Goal: Task Accomplishment & Management: Complete application form

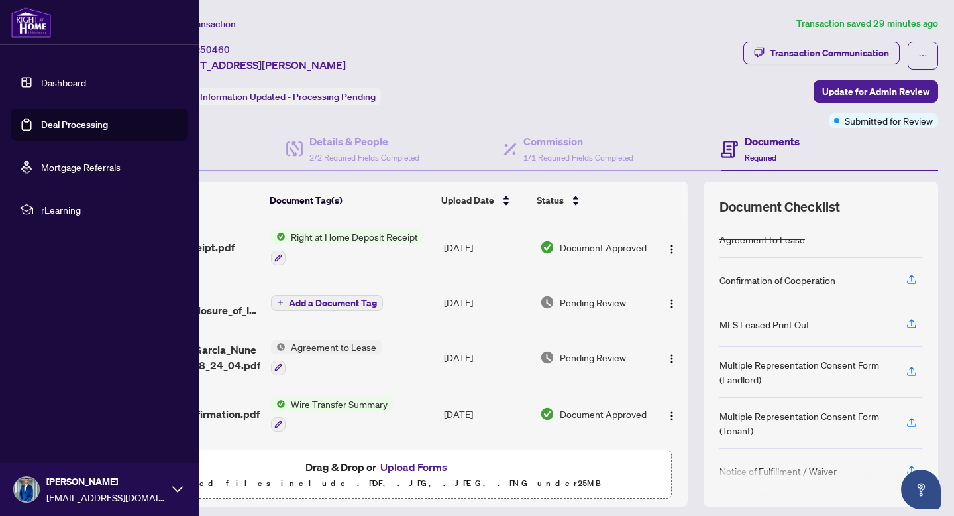
click at [41, 128] on link "Deal Processing" at bounding box center [74, 125] width 67 height 12
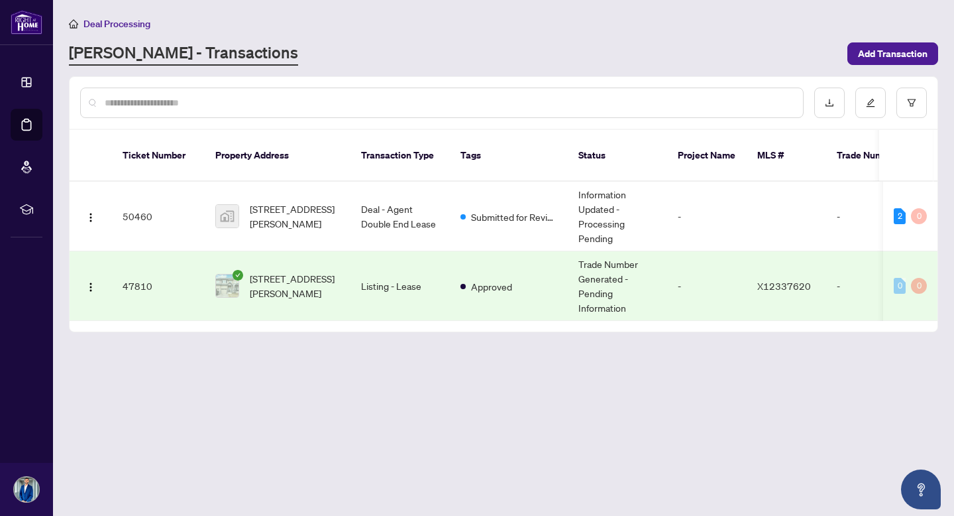
click at [337, 271] on span "[STREET_ADDRESS][PERSON_NAME]" at bounding box center [295, 285] width 90 height 29
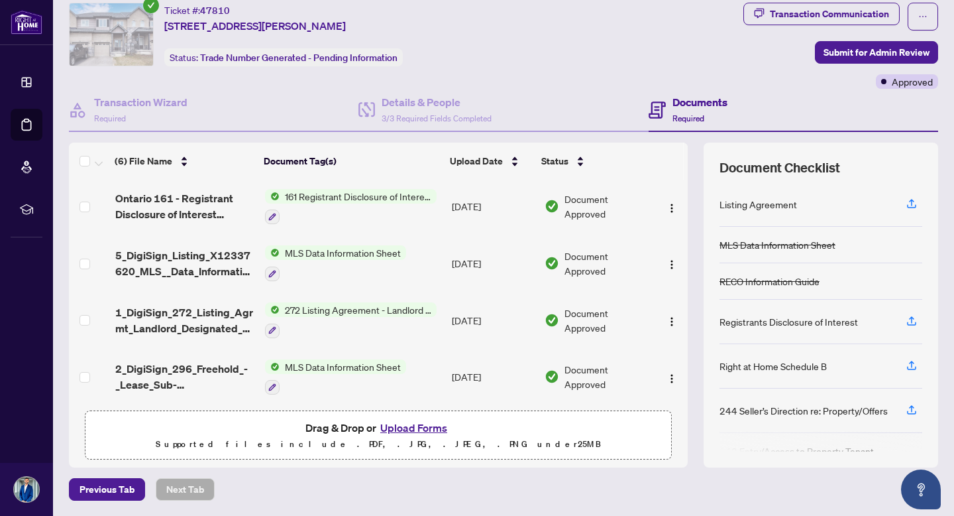
scroll to position [119, 0]
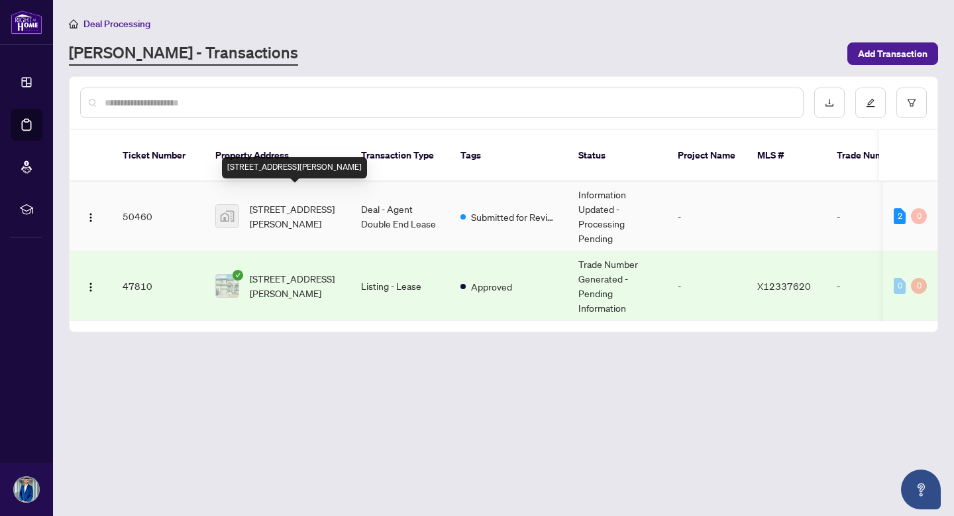
click at [303, 205] on span "[STREET_ADDRESS][PERSON_NAME]" at bounding box center [295, 215] width 90 height 29
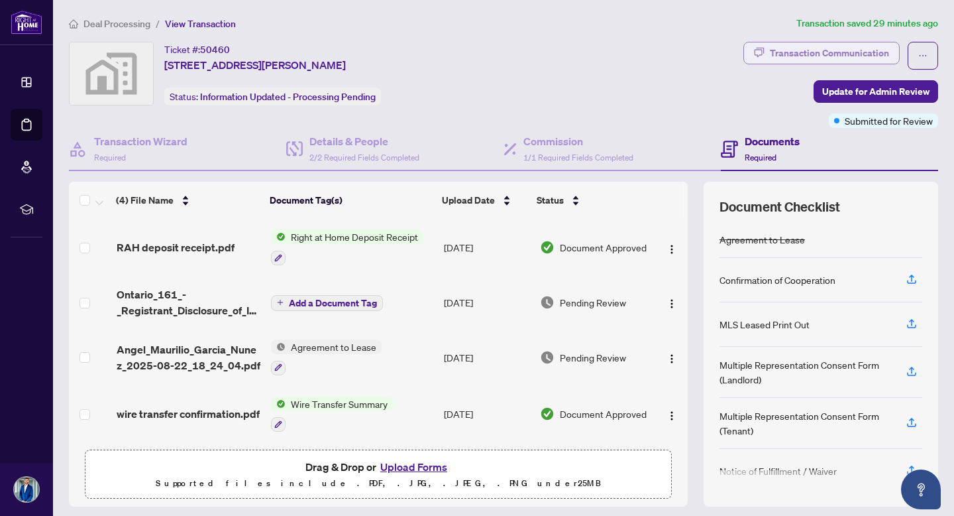
click at [835, 60] on div "Transaction Communication" at bounding box center [829, 52] width 119 height 21
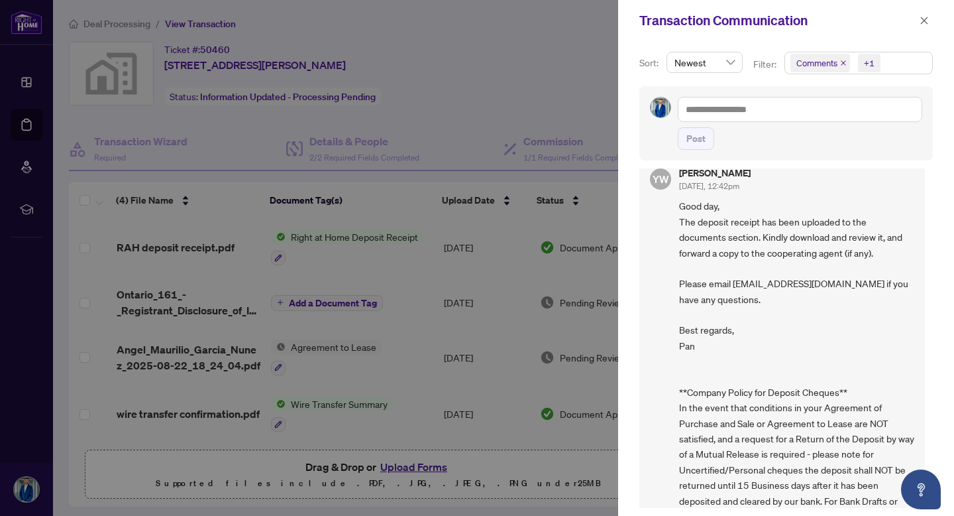
scroll to position [9, 0]
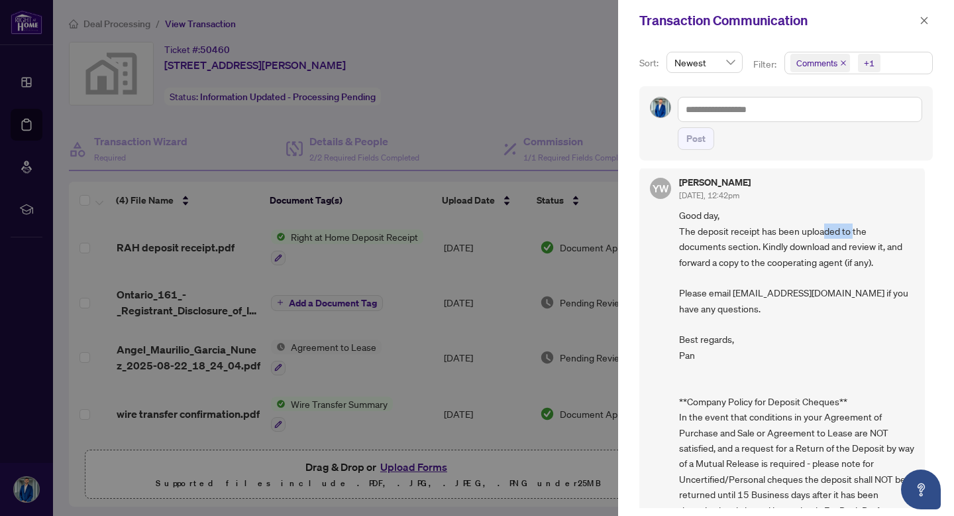
drag, startPoint x: 824, startPoint y: 232, endPoint x: 856, endPoint y: 233, distance: 31.8
click at [855, 233] on span "Good day, The deposit receipt has been uploaded to the documents section. Kindl…" at bounding box center [796, 385] width 235 height 357
drag, startPoint x: 764, startPoint y: 250, endPoint x: 883, endPoint y: 251, distance: 119.3
click at [883, 252] on span "Good day, The deposit receipt has been uploaded to the documents section. Kindl…" at bounding box center [796, 385] width 235 height 357
drag, startPoint x: 699, startPoint y: 294, endPoint x: 842, endPoint y: 310, distance: 143.4
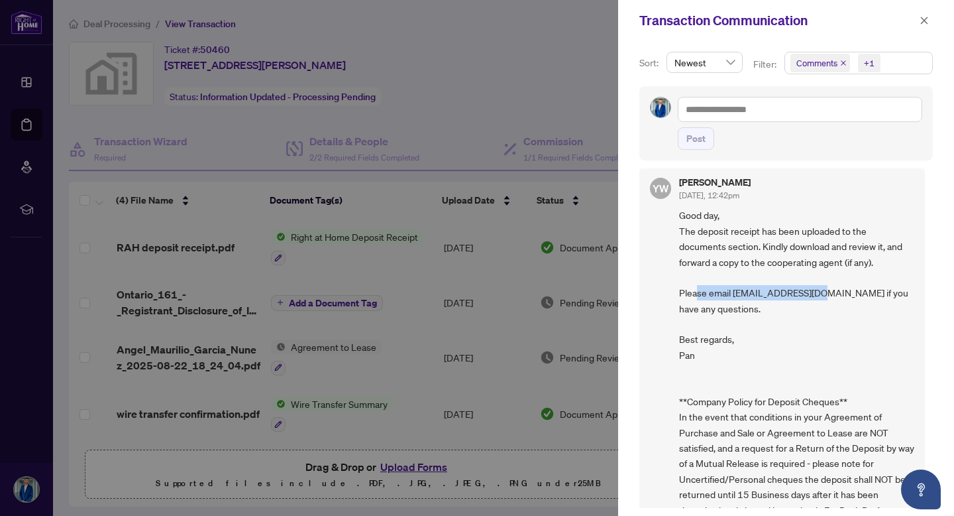
click at [830, 302] on span "Good day, The deposit receipt has been uploaded to the documents section. Kindl…" at bounding box center [796, 385] width 235 height 357
click at [824, 316] on span "Good day, The deposit receipt has been uploaded to the documents section. Kindl…" at bounding box center [796, 385] width 235 height 357
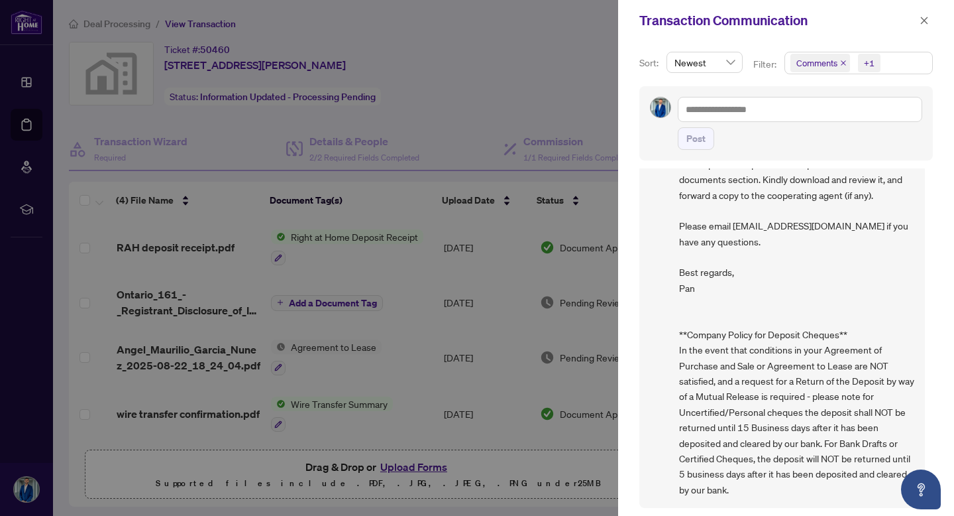
scroll to position [3, 0]
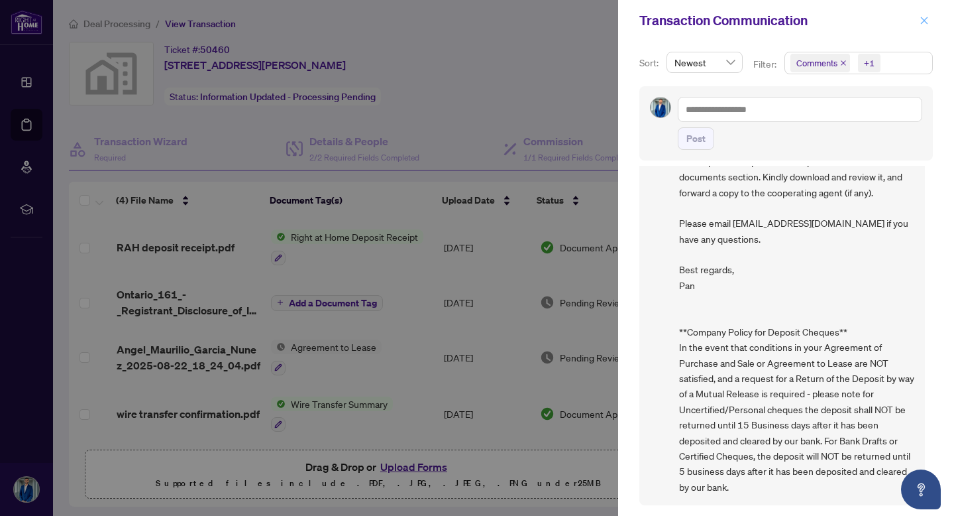
click at [926, 23] on icon "close" at bounding box center [924, 20] width 7 height 7
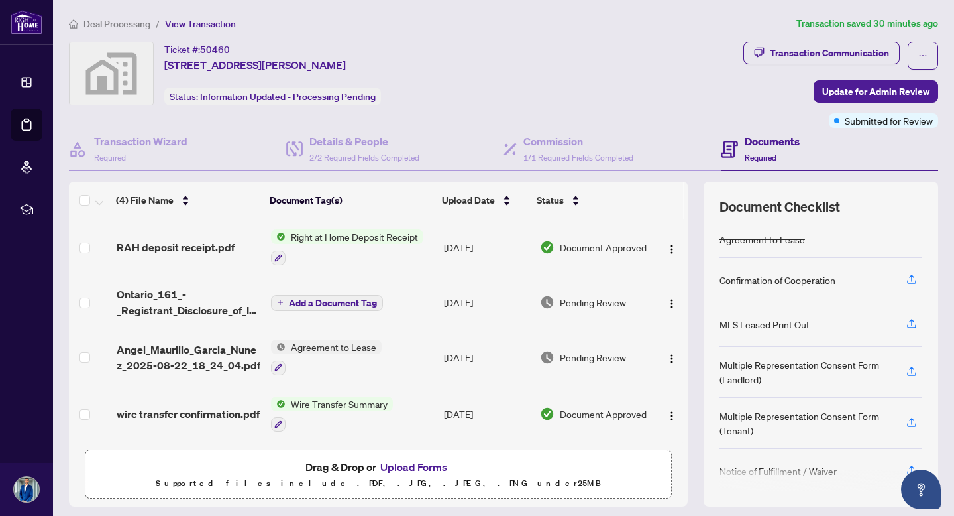
click at [190, 244] on span "RAH deposit receipt.pdf" at bounding box center [176, 247] width 118 height 16
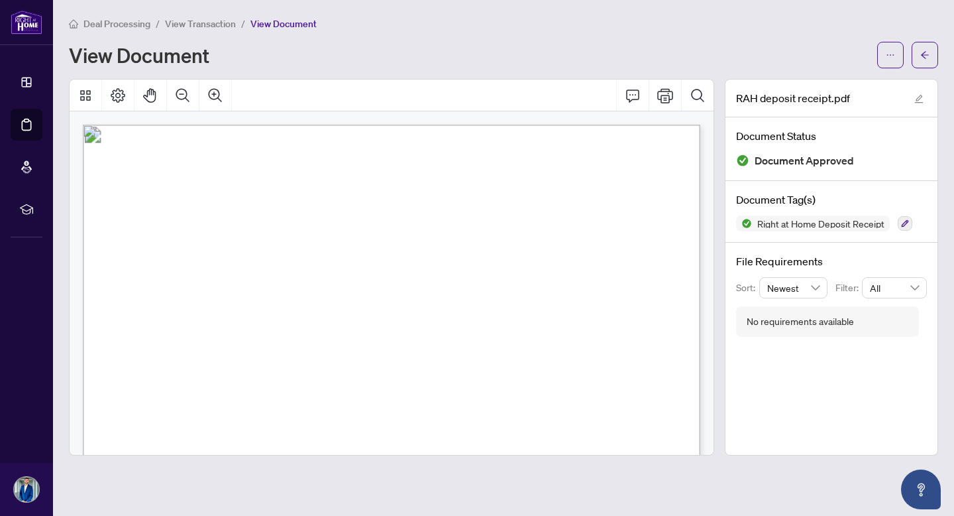
click at [213, 26] on span "View Transaction" at bounding box center [200, 24] width 71 height 12
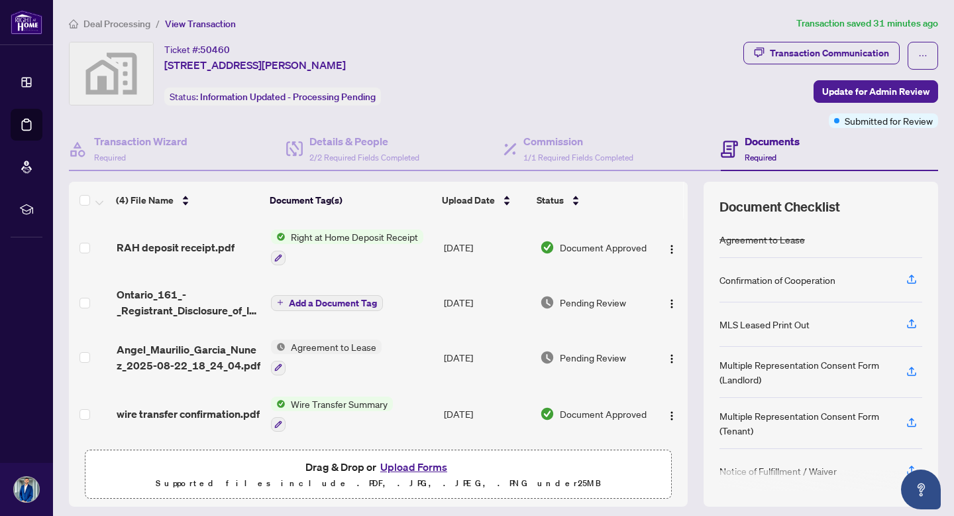
click at [184, 26] on span "View Transaction" at bounding box center [200, 24] width 71 height 12
click at [925, 54] on icon "ellipsis" at bounding box center [922, 55] width 9 height 9
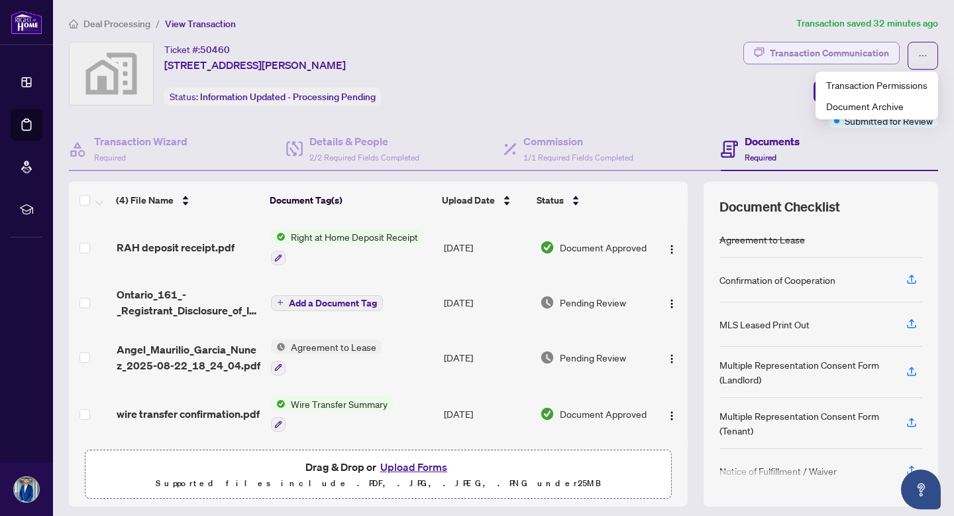
click at [840, 57] on div "Transaction Communication" at bounding box center [829, 52] width 119 height 21
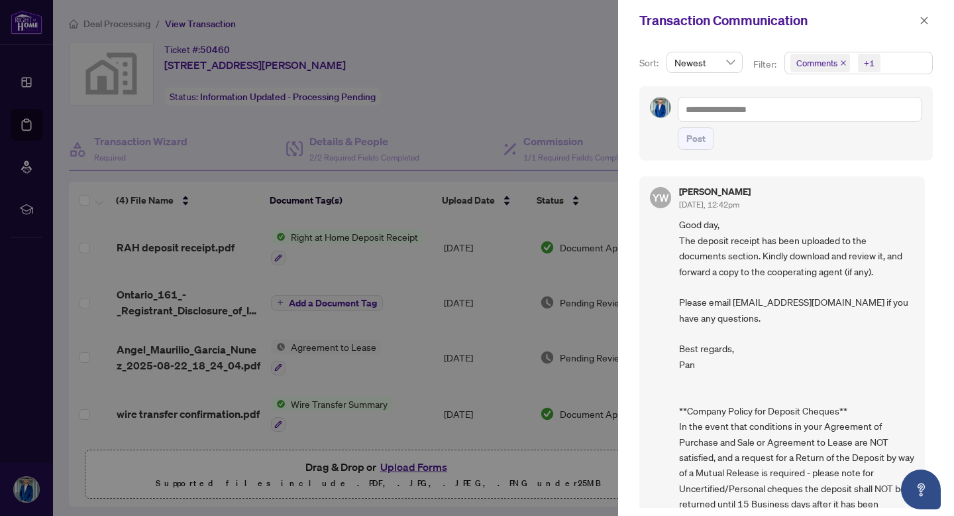
click at [491, 94] on div at bounding box center [477, 258] width 954 height 516
click at [921, 21] on icon "close" at bounding box center [924, 20] width 9 height 9
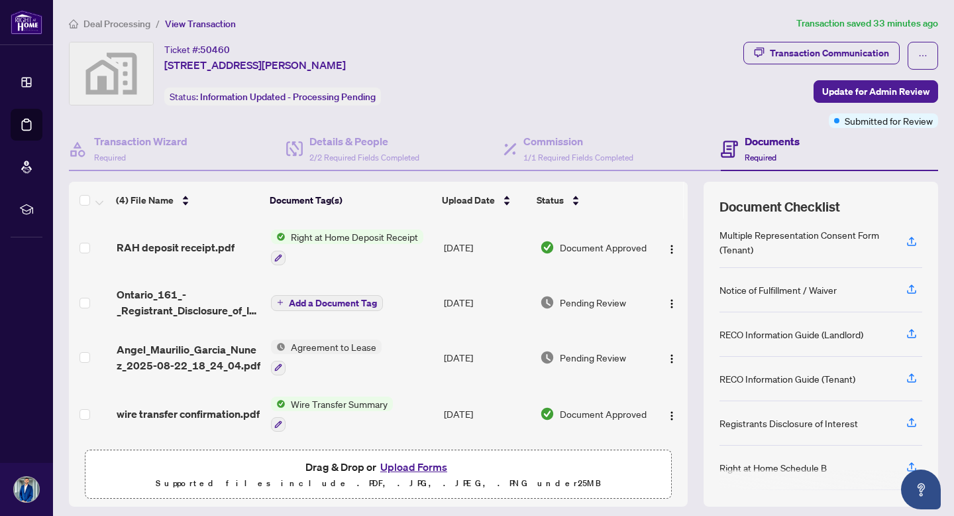
scroll to position [236, 0]
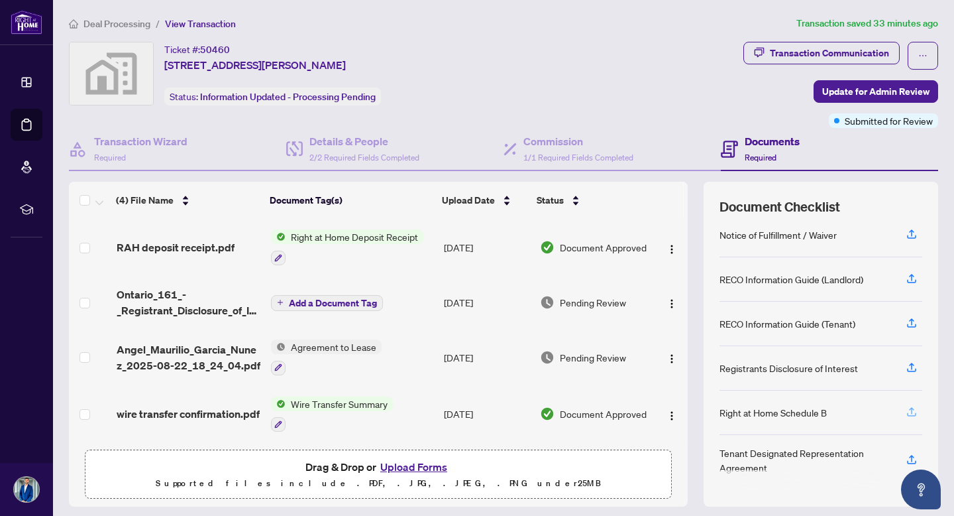
click at [913, 412] on icon "button" at bounding box center [912, 412] width 12 height 12
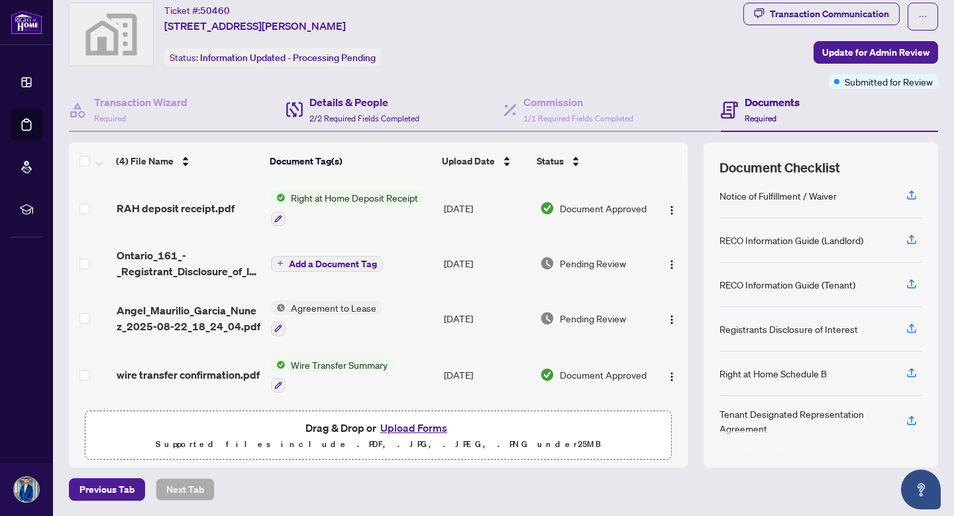
scroll to position [0, 0]
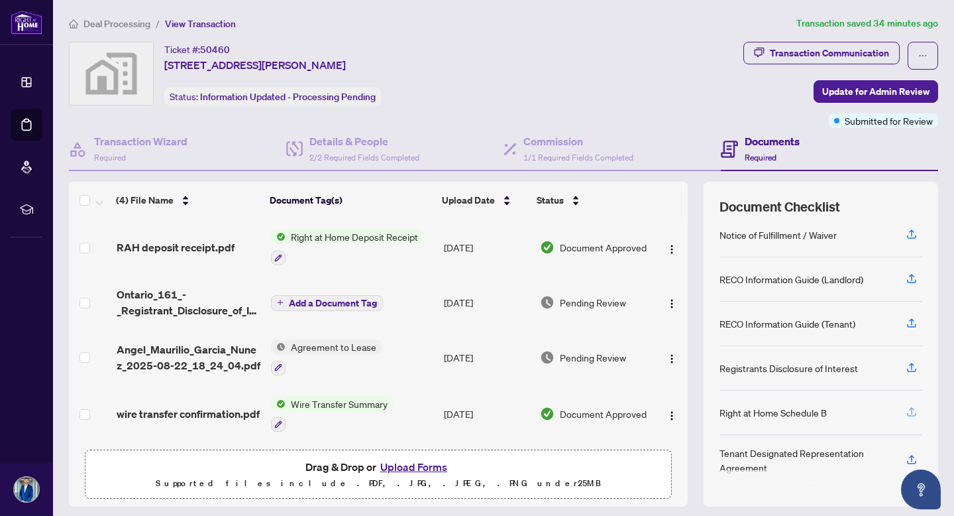
click at [916, 414] on icon "button" at bounding box center [911, 413] width 9 height 3
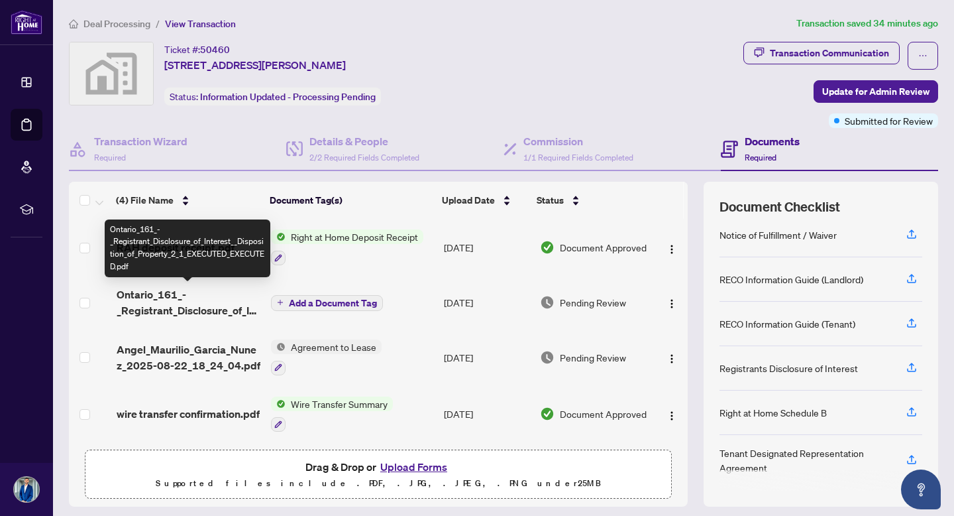
click at [171, 300] on span "Ontario_161_-_Registrant_Disclosure_of_Interest__Disposition_of_Property_2_1_EX…" at bounding box center [189, 302] width 144 height 32
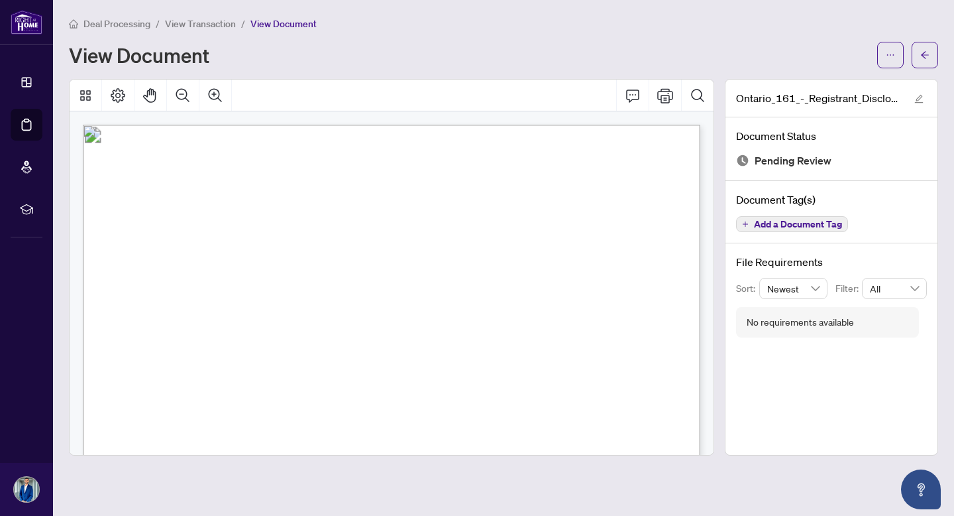
scroll to position [482, 0]
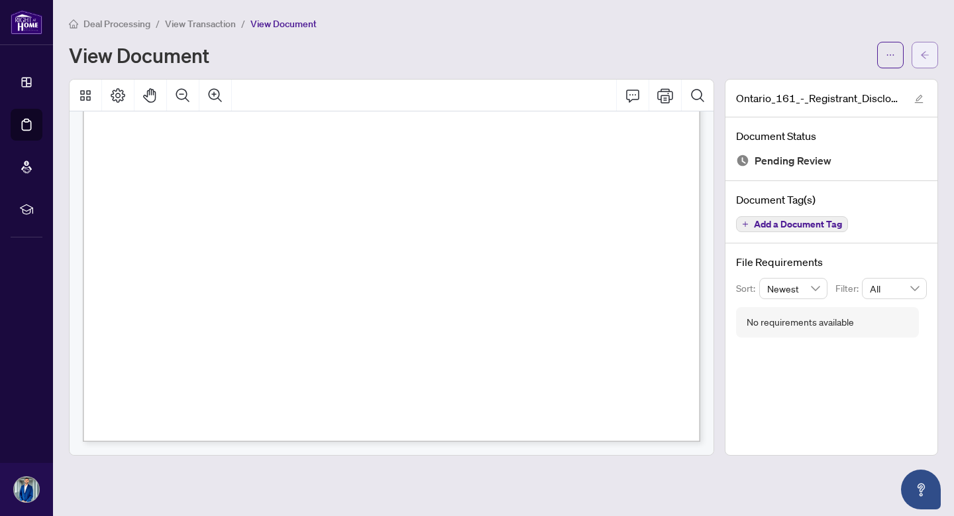
click at [931, 50] on button "button" at bounding box center [925, 55] width 27 height 27
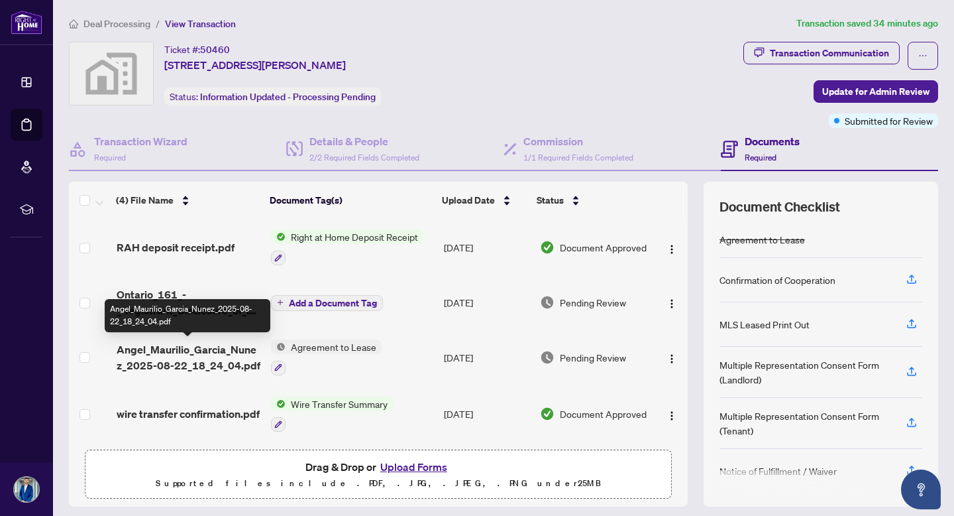
click at [205, 349] on span "Angel_Maurilio_Garcia_Nunez_2025-08-22_18_24_04.pdf" at bounding box center [189, 357] width 144 height 32
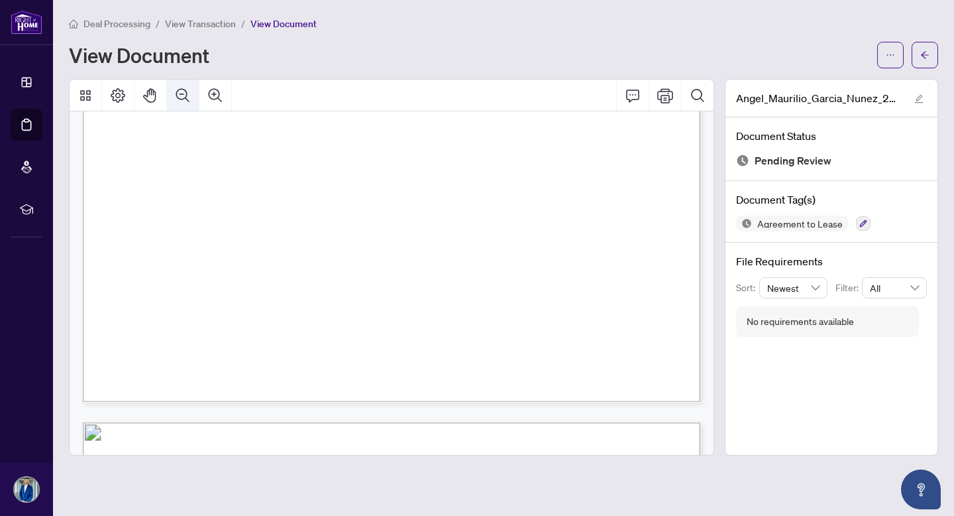
scroll to position [20560, 0]
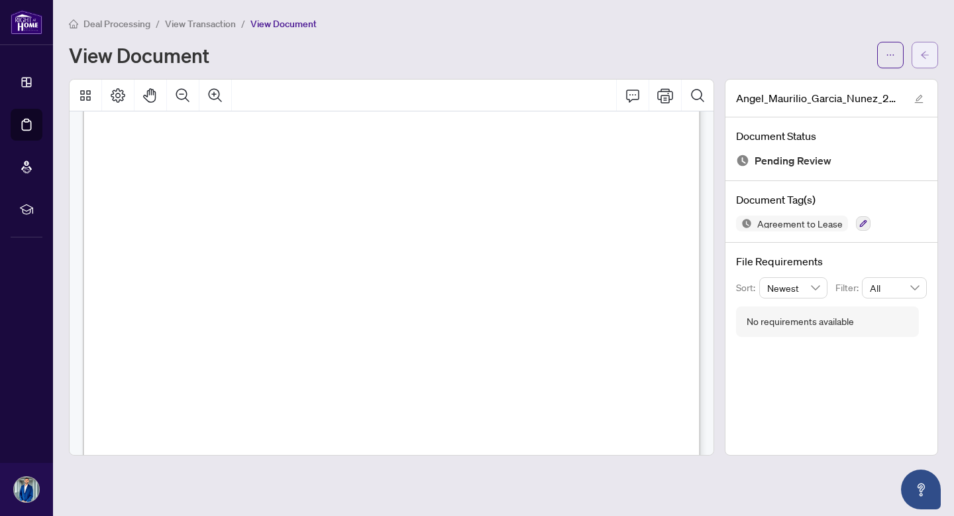
click at [928, 56] on icon "arrow-left" at bounding box center [924, 54] width 9 height 9
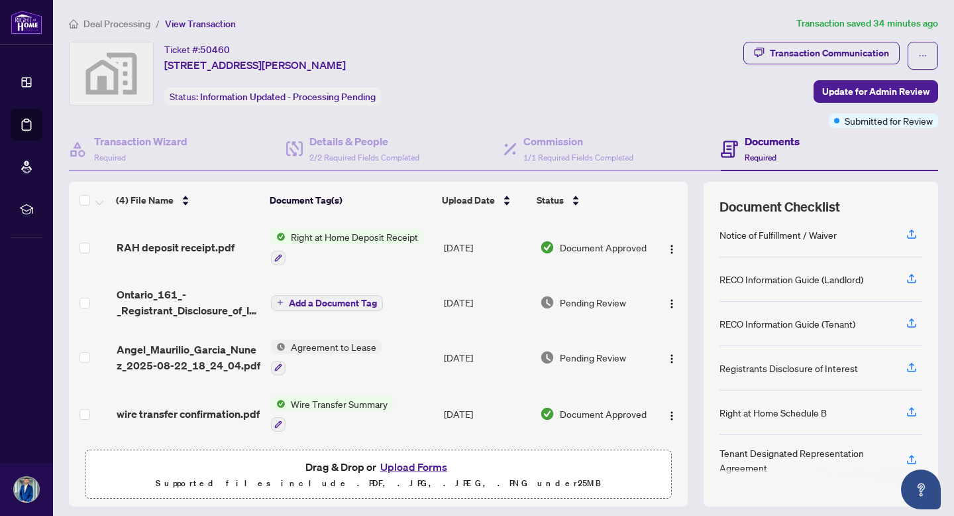
scroll to position [3, 0]
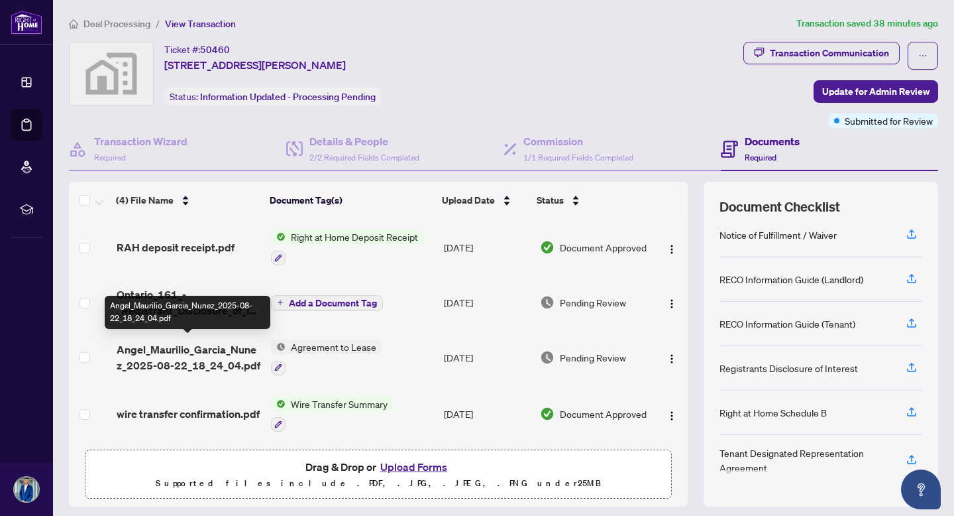
click at [169, 345] on span "Angel_Maurilio_Garcia_Nunez_2025-08-22_18_24_04.pdf" at bounding box center [189, 357] width 144 height 32
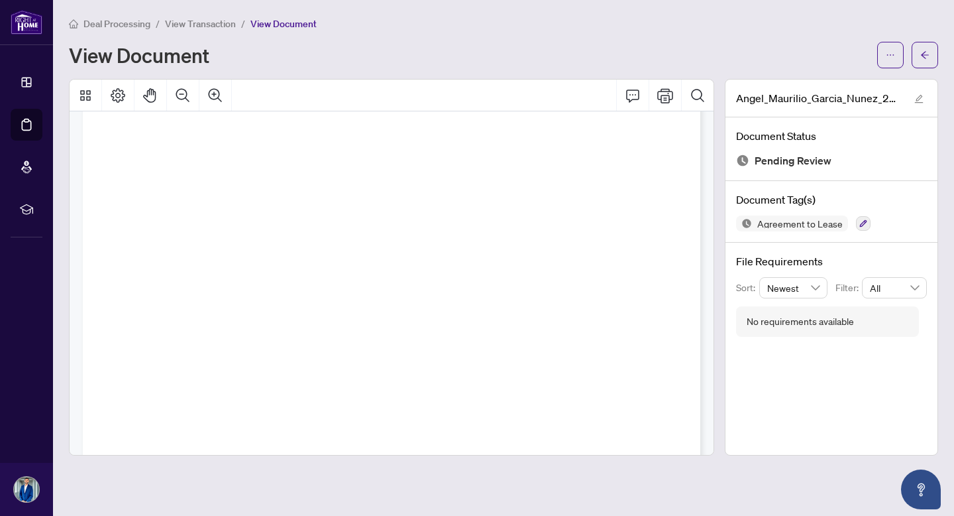
scroll to position [25075, 0]
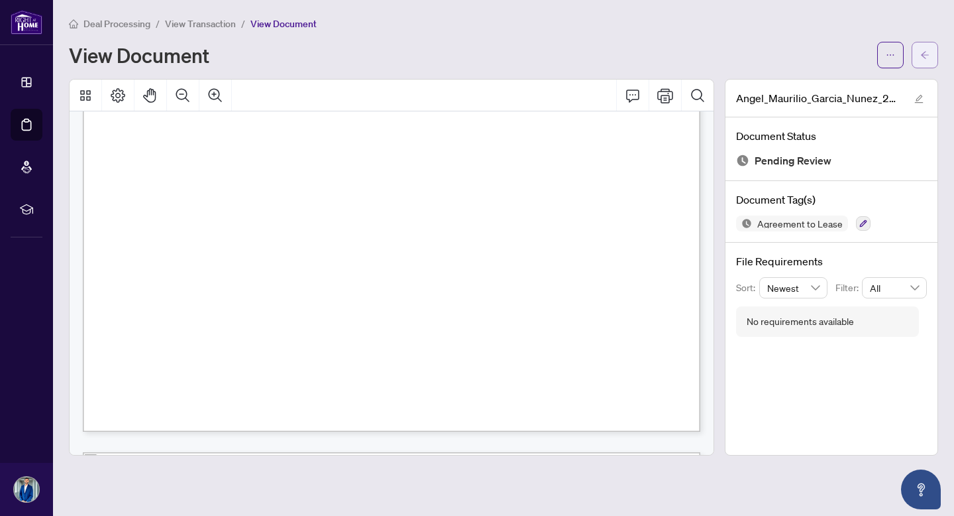
click at [924, 64] on span "button" at bounding box center [924, 54] width 9 height 21
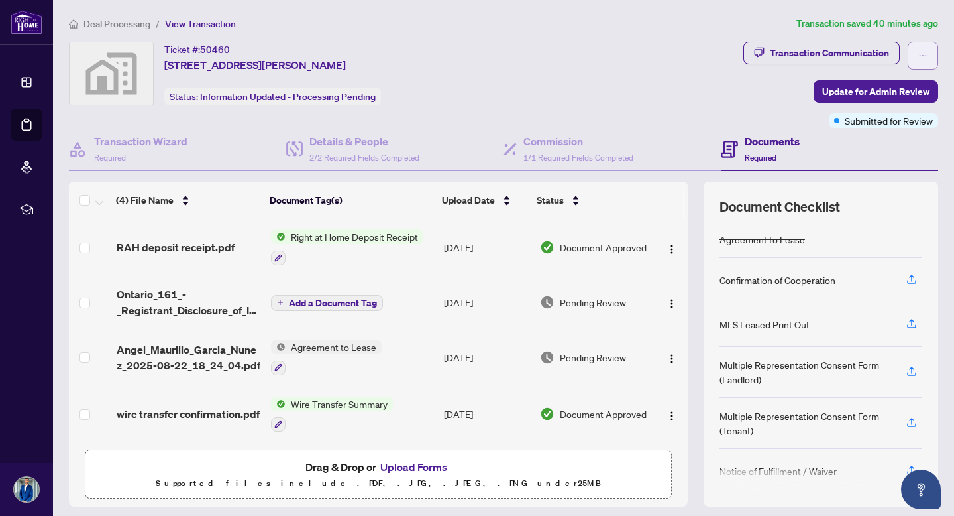
click at [917, 47] on button "button" at bounding box center [923, 56] width 30 height 28
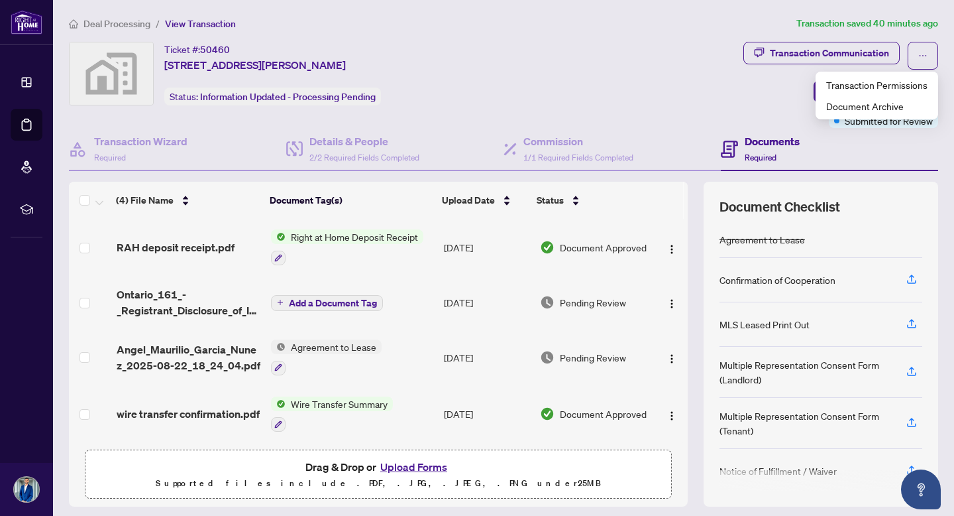
click at [687, 119] on div "Ticket #: 50460 [STREET_ADDRESS][PERSON_NAME] Status: Information Updated - Pro…" at bounding box center [403, 85] width 675 height 86
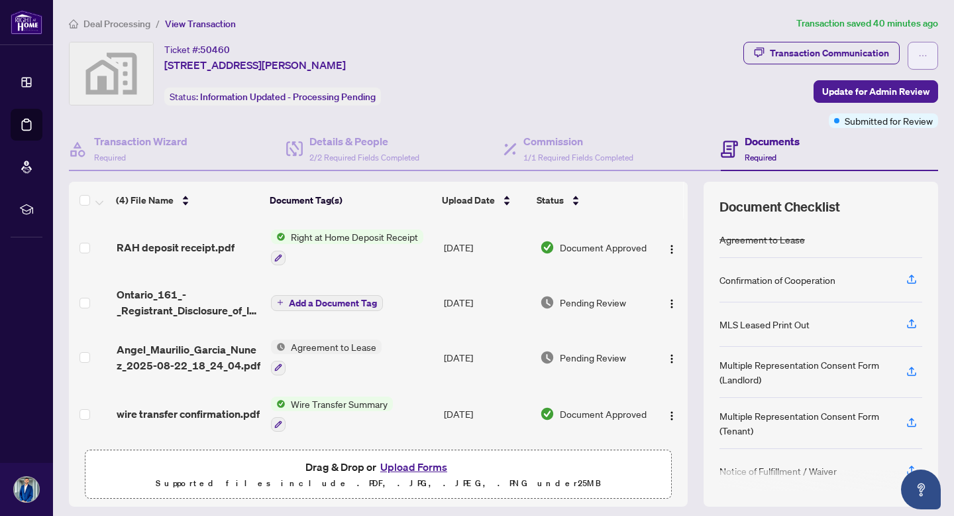
click at [915, 53] on button "button" at bounding box center [923, 56] width 30 height 28
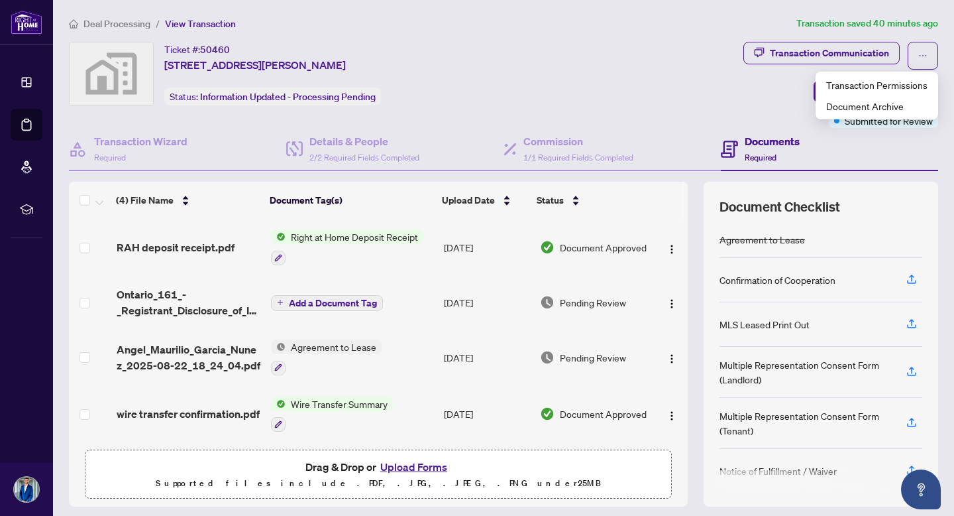
click at [704, 105] on div "Ticket #: 50460 [STREET_ADDRESS][PERSON_NAME] Status: Information Updated - Pro…" at bounding box center [403, 85] width 675 height 86
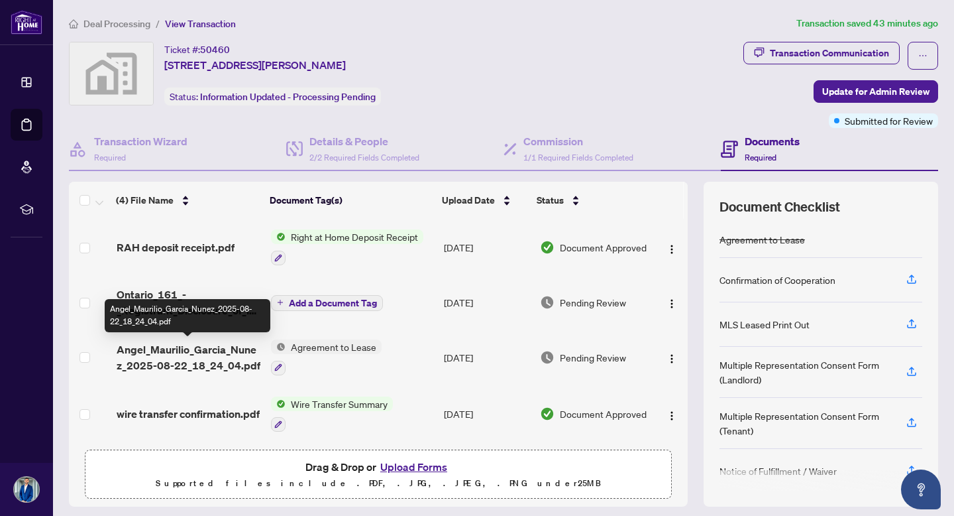
click at [197, 349] on span "Angel_Maurilio_Garcia_Nunez_2025-08-22_18_24_04.pdf" at bounding box center [189, 357] width 144 height 32
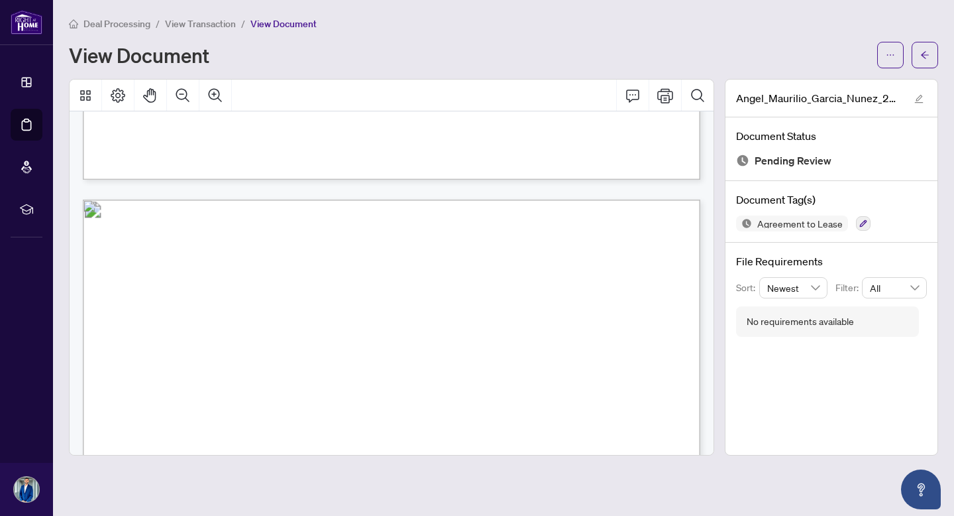
scroll to position [3205, 0]
click at [928, 57] on icon "arrow-left" at bounding box center [924, 54] width 9 height 9
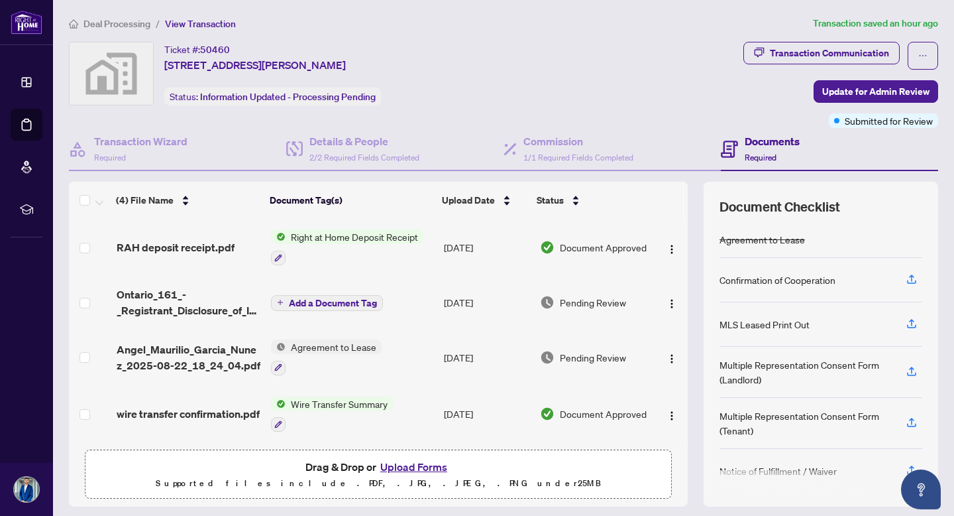
click at [417, 465] on button "Upload Forms" at bounding box center [413, 466] width 75 height 17
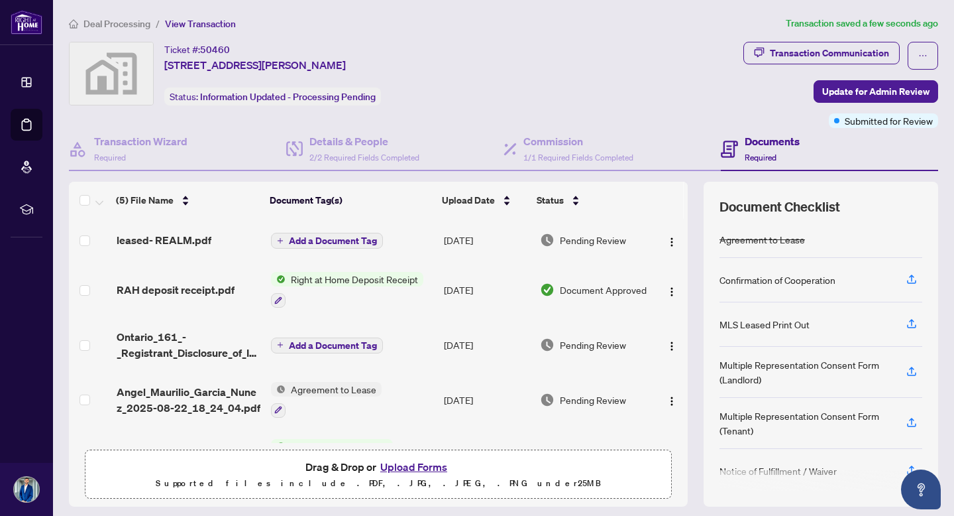
click at [323, 245] on span "Add a Document Tag" at bounding box center [333, 240] width 88 height 9
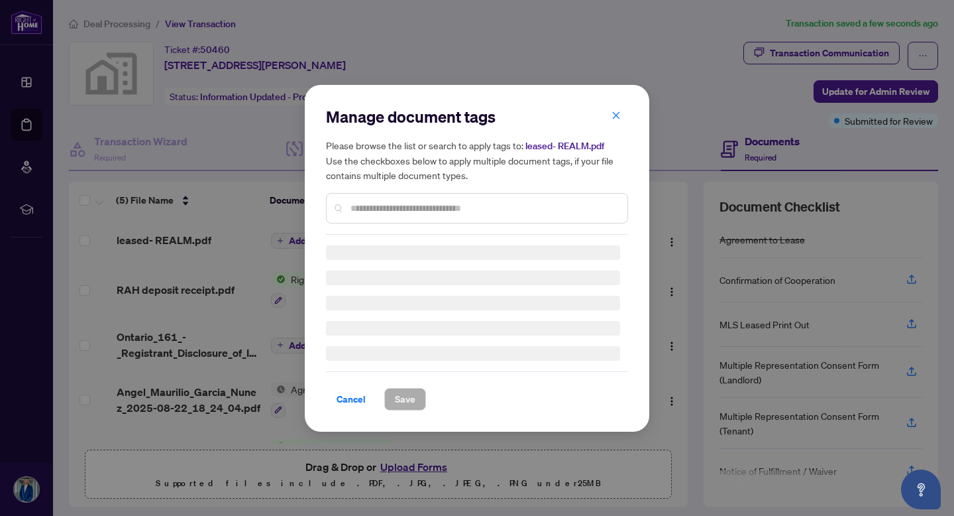
click at [371, 208] on div "Manage document tags Please browse the list or search to apply tags to: leased-…" at bounding box center [477, 170] width 302 height 129
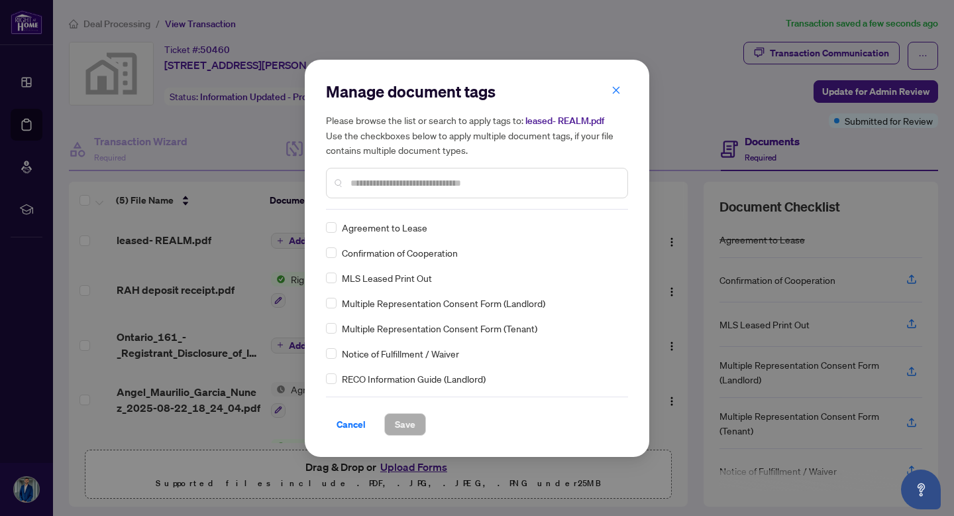
click at [367, 178] on input "text" at bounding box center [484, 183] width 266 height 15
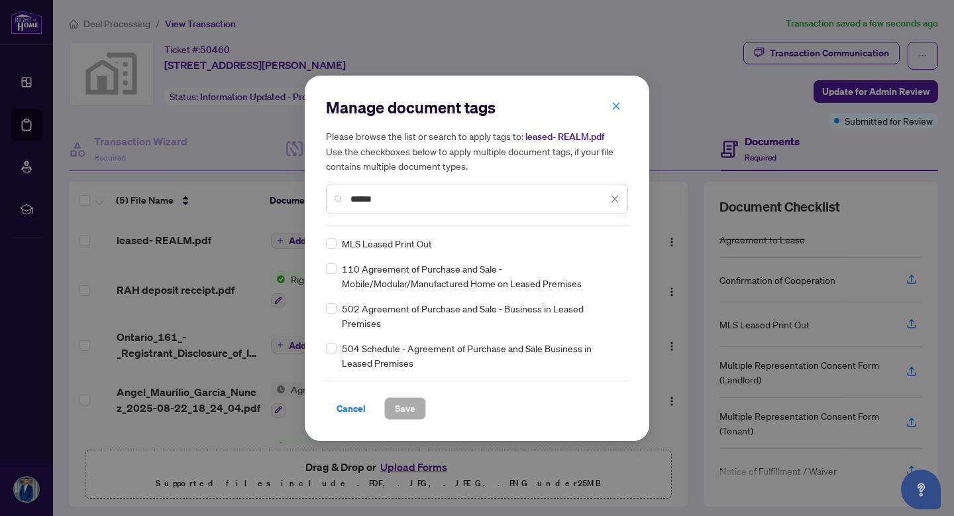
type input "******"
click at [398, 411] on span "Save" at bounding box center [405, 408] width 21 height 21
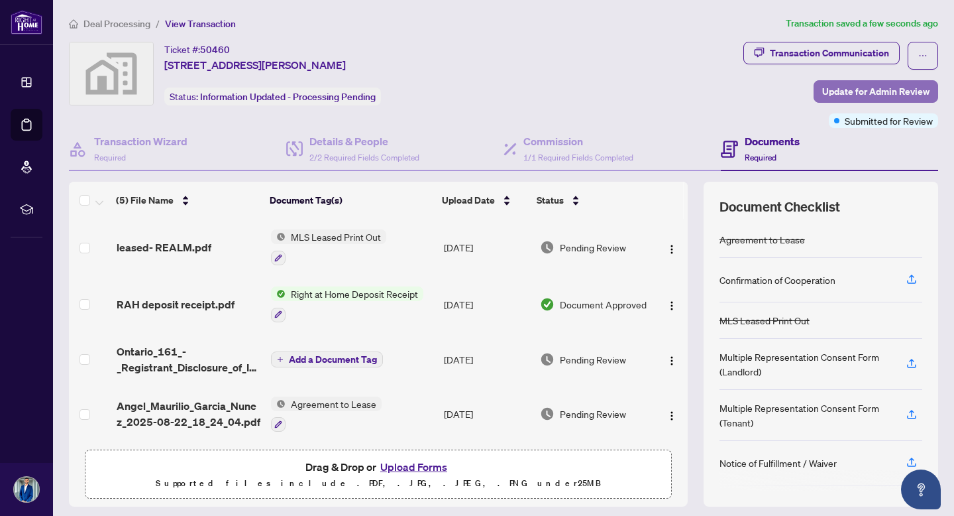
click at [878, 87] on span "Update for Admin Review" at bounding box center [875, 91] width 107 height 21
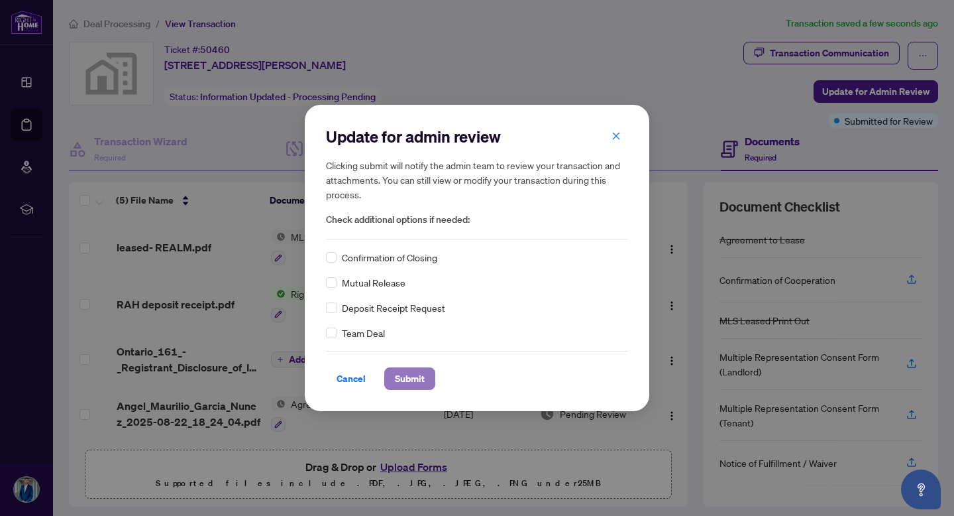
click at [409, 380] on span "Submit" at bounding box center [410, 378] width 30 height 21
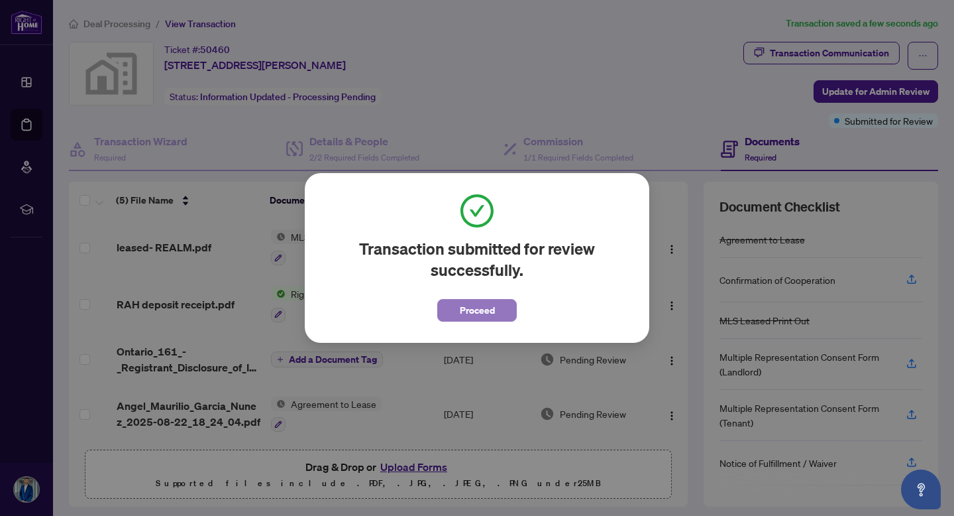
click at [477, 315] on span "Proceed" at bounding box center [477, 310] width 35 height 21
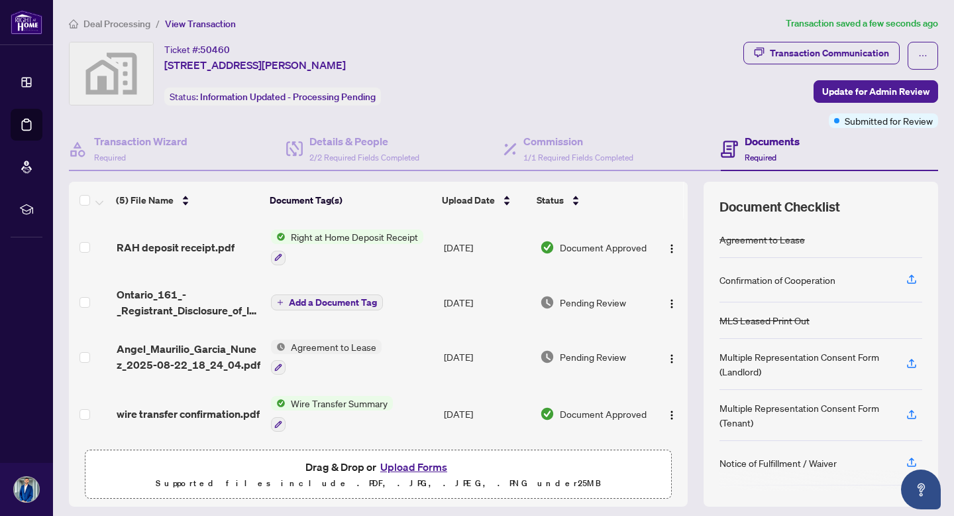
scroll to position [39, 0]
